Goal: Information Seeking & Learning: Learn about a topic

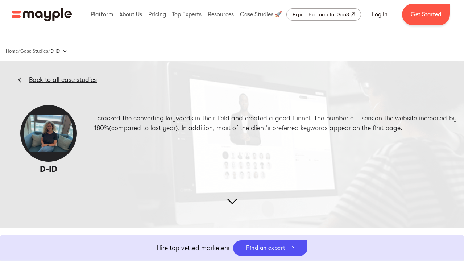
scroll to position [1131, 0]
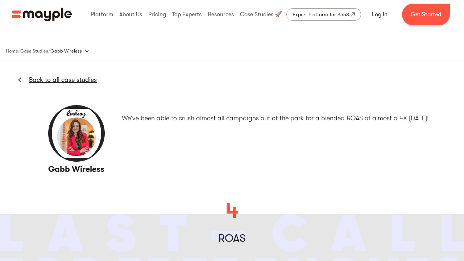
scroll to position [1189, 0]
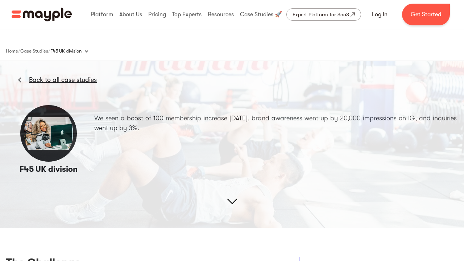
scroll to position [1124, 0]
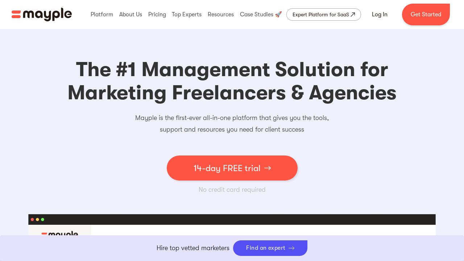
scroll to position [2656, 0]
